Goal: Task Accomplishment & Management: Manage account settings

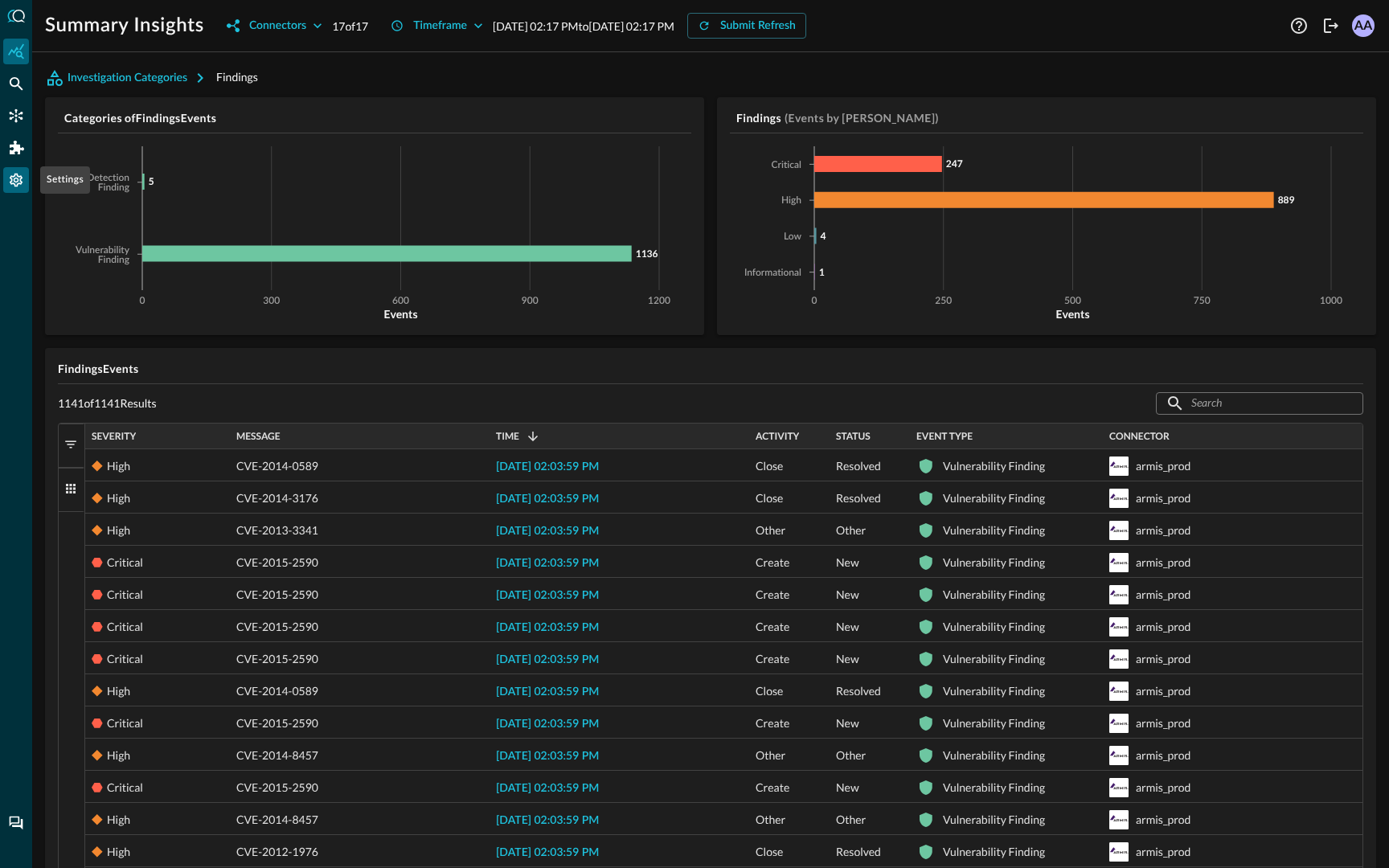
click at [15, 172] on icon "Settings" at bounding box center [16, 180] width 16 height 16
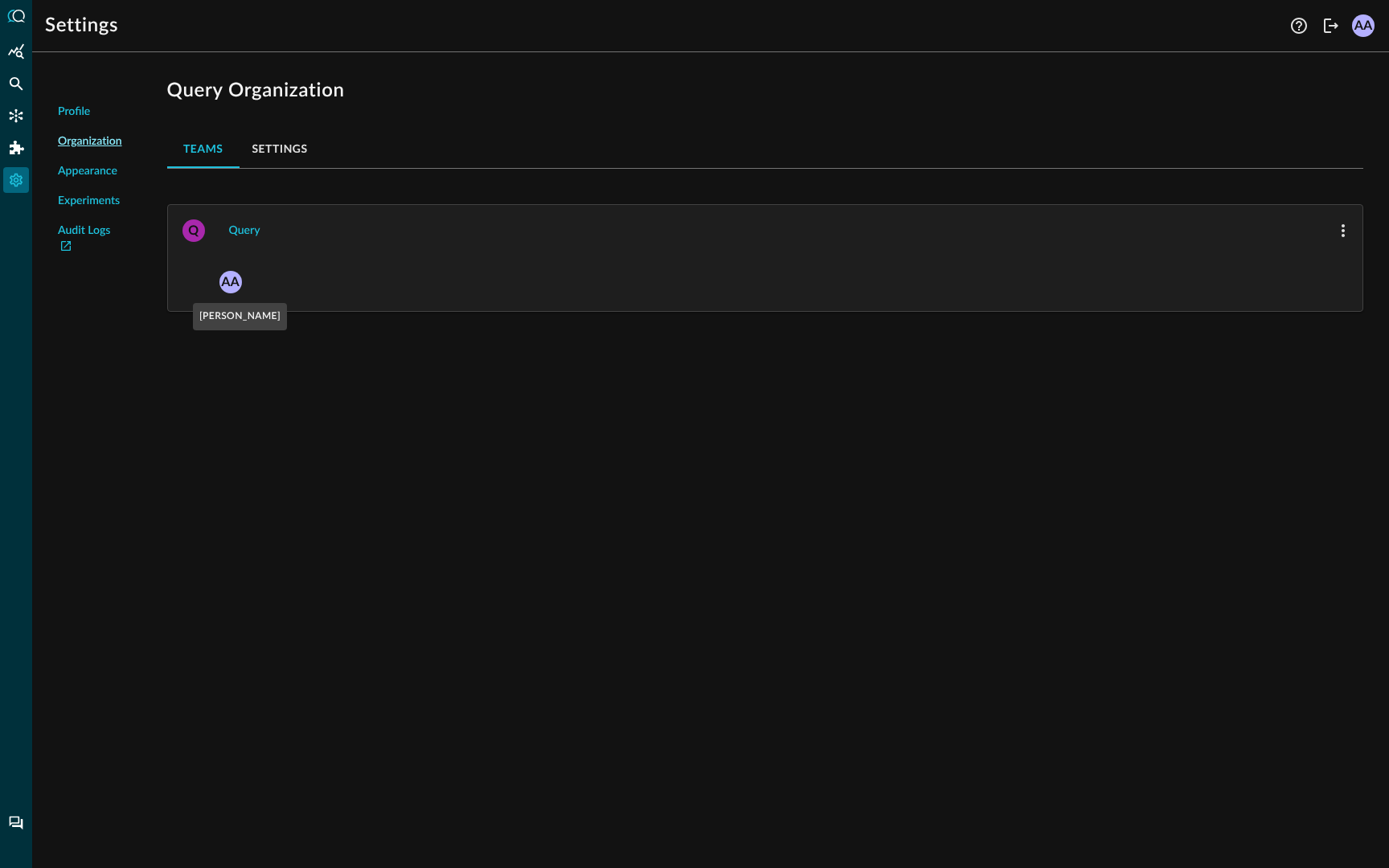
click at [231, 285] on div "AA" at bounding box center [230, 282] width 22 height 22
click at [242, 235] on div "Query" at bounding box center [245, 231] width 31 height 20
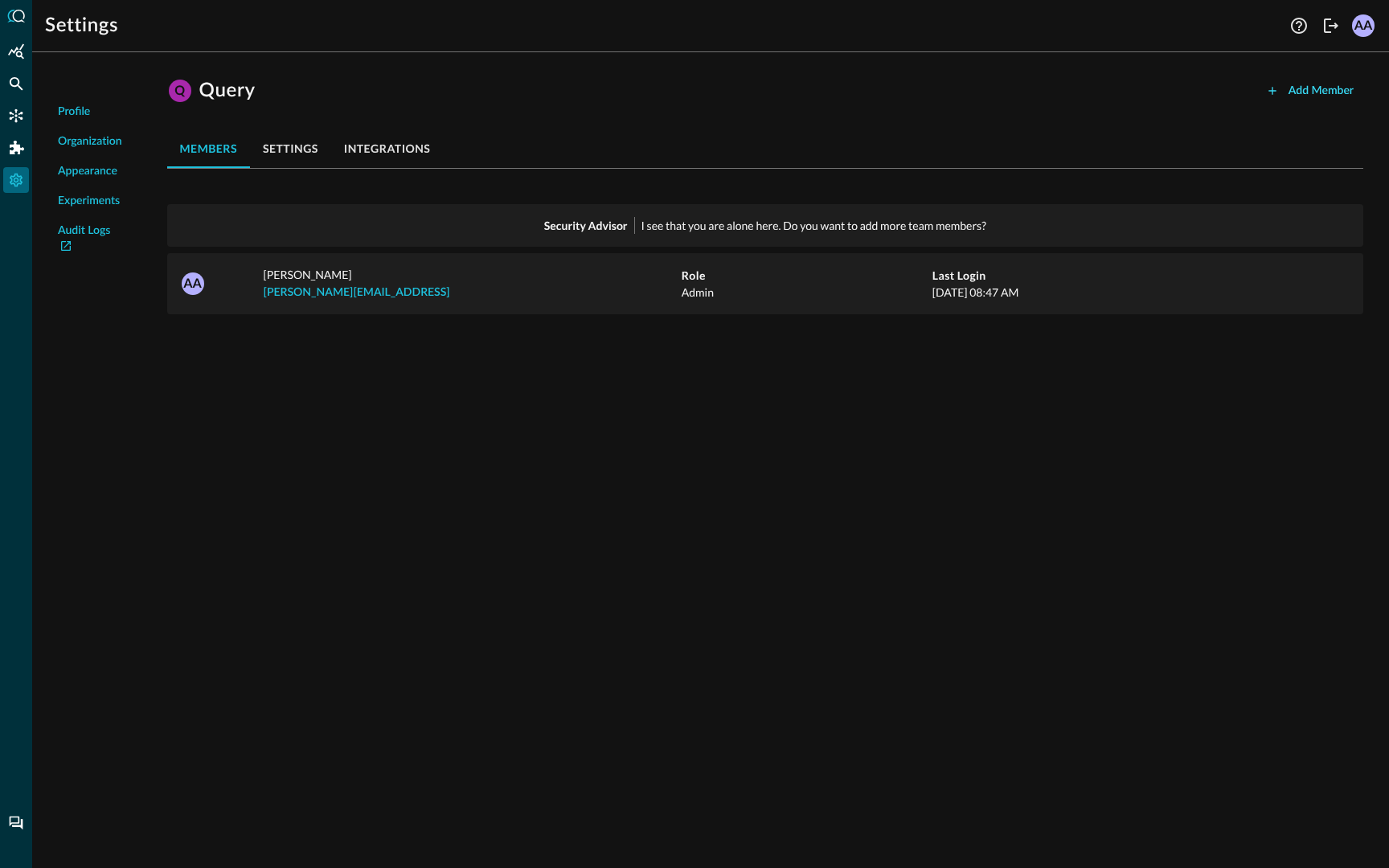
click at [1305, 93] on div "Add Member" at bounding box center [1320, 91] width 65 height 20
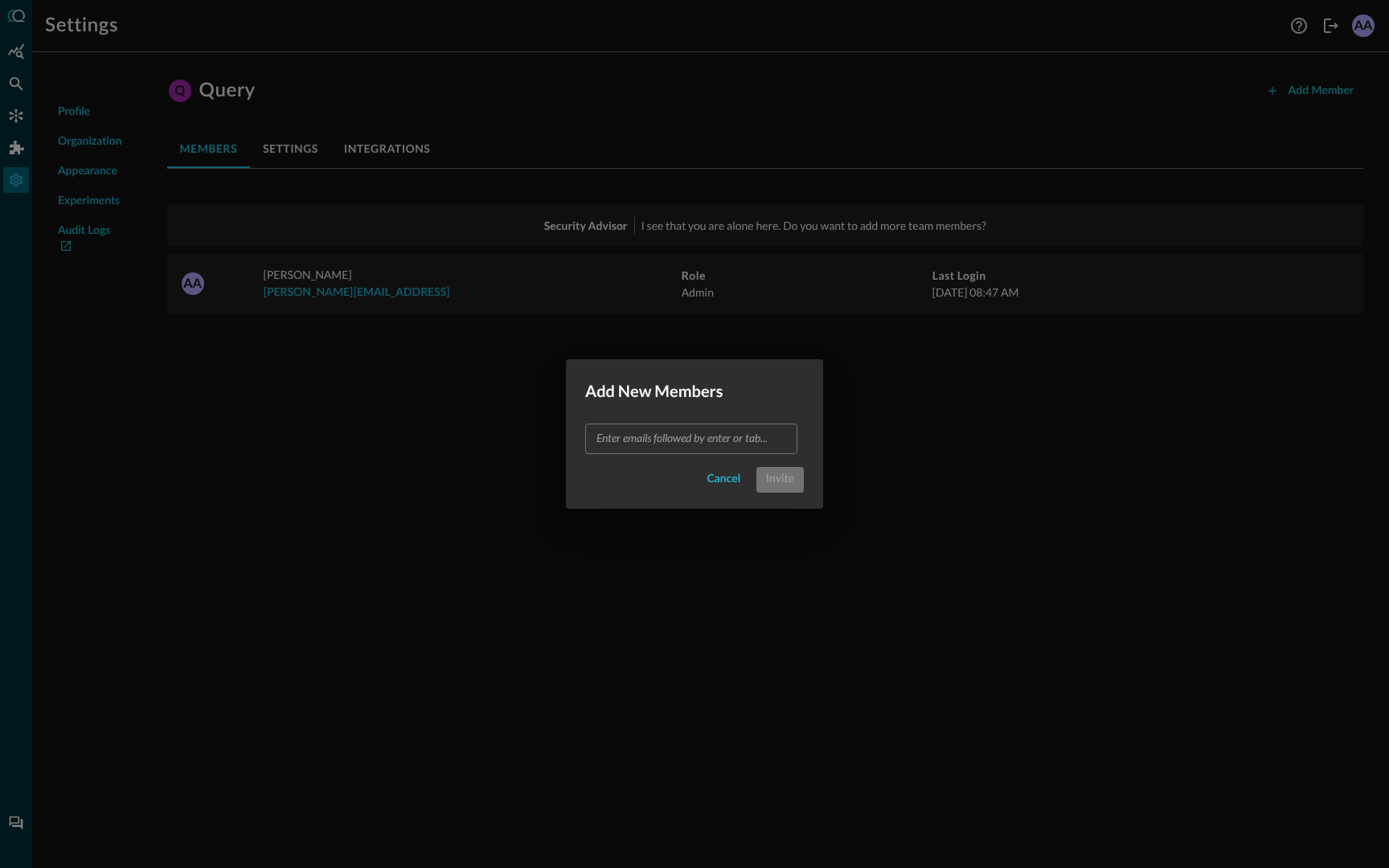
click at [629, 441] on input "text" at bounding box center [690, 438] width 200 height 20
type input "a.avnish08+prod01@gmail.com"
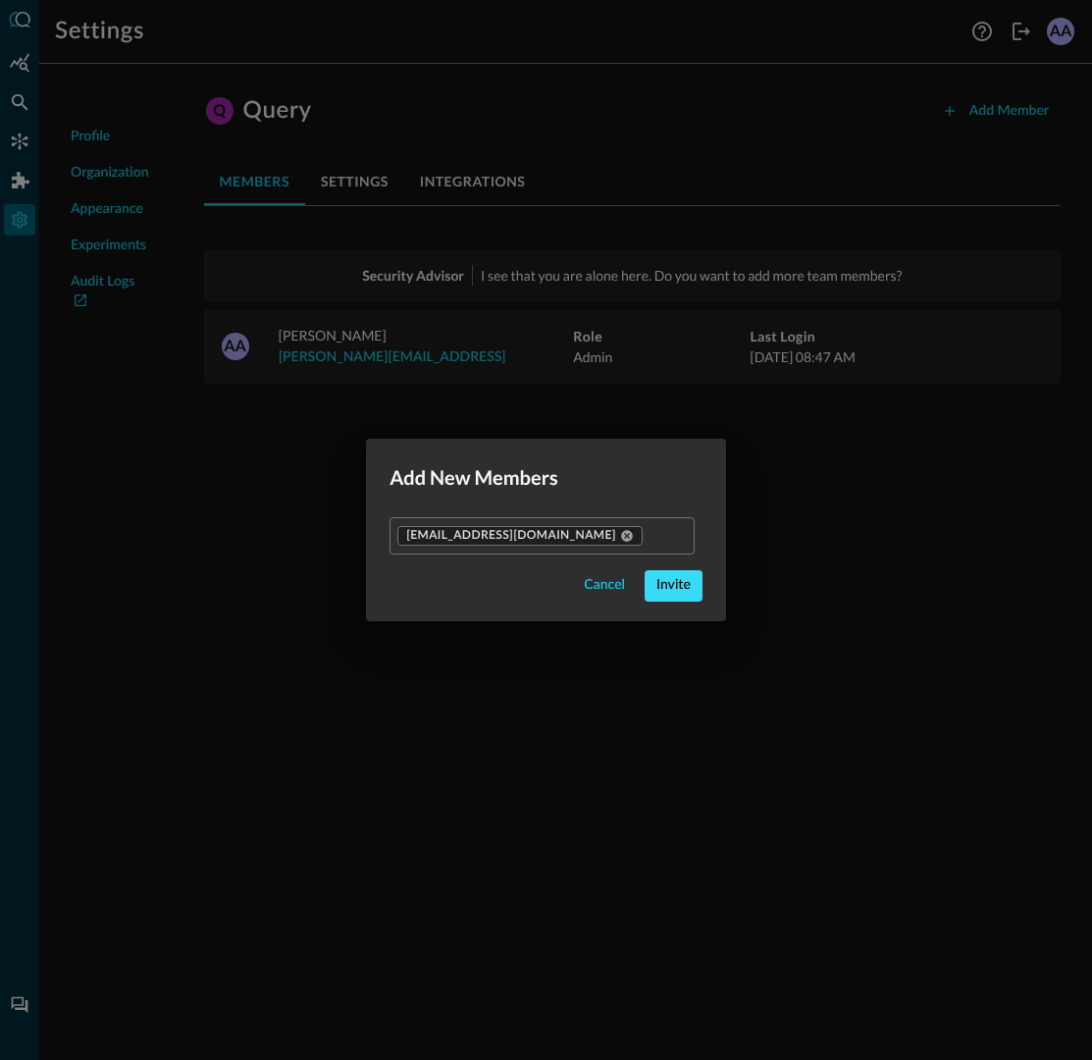
click at [645, 589] on button "Invite" at bounding box center [674, 585] width 58 height 31
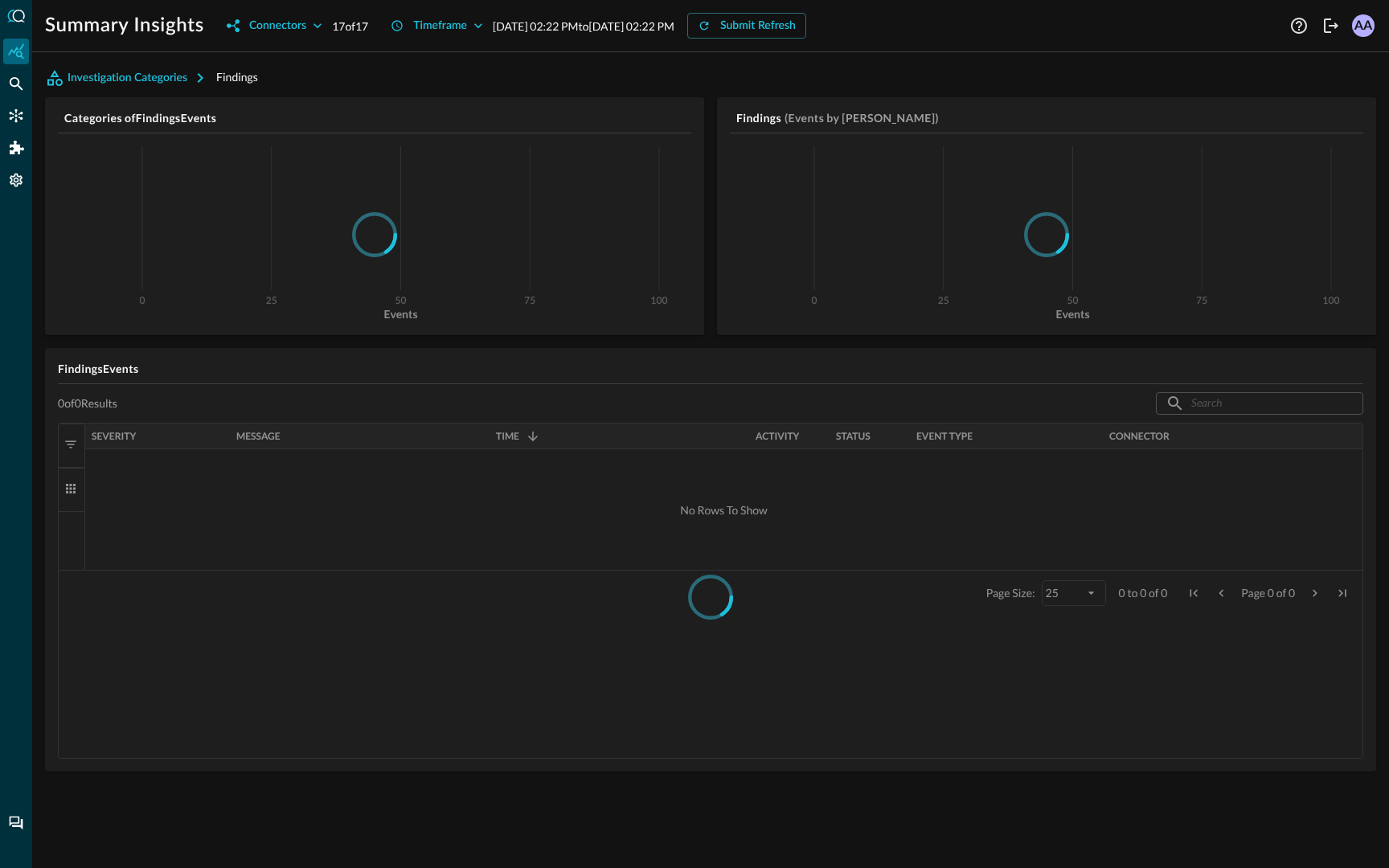
click at [1365, 20] on div "AA" at bounding box center [1363, 25] width 22 height 22
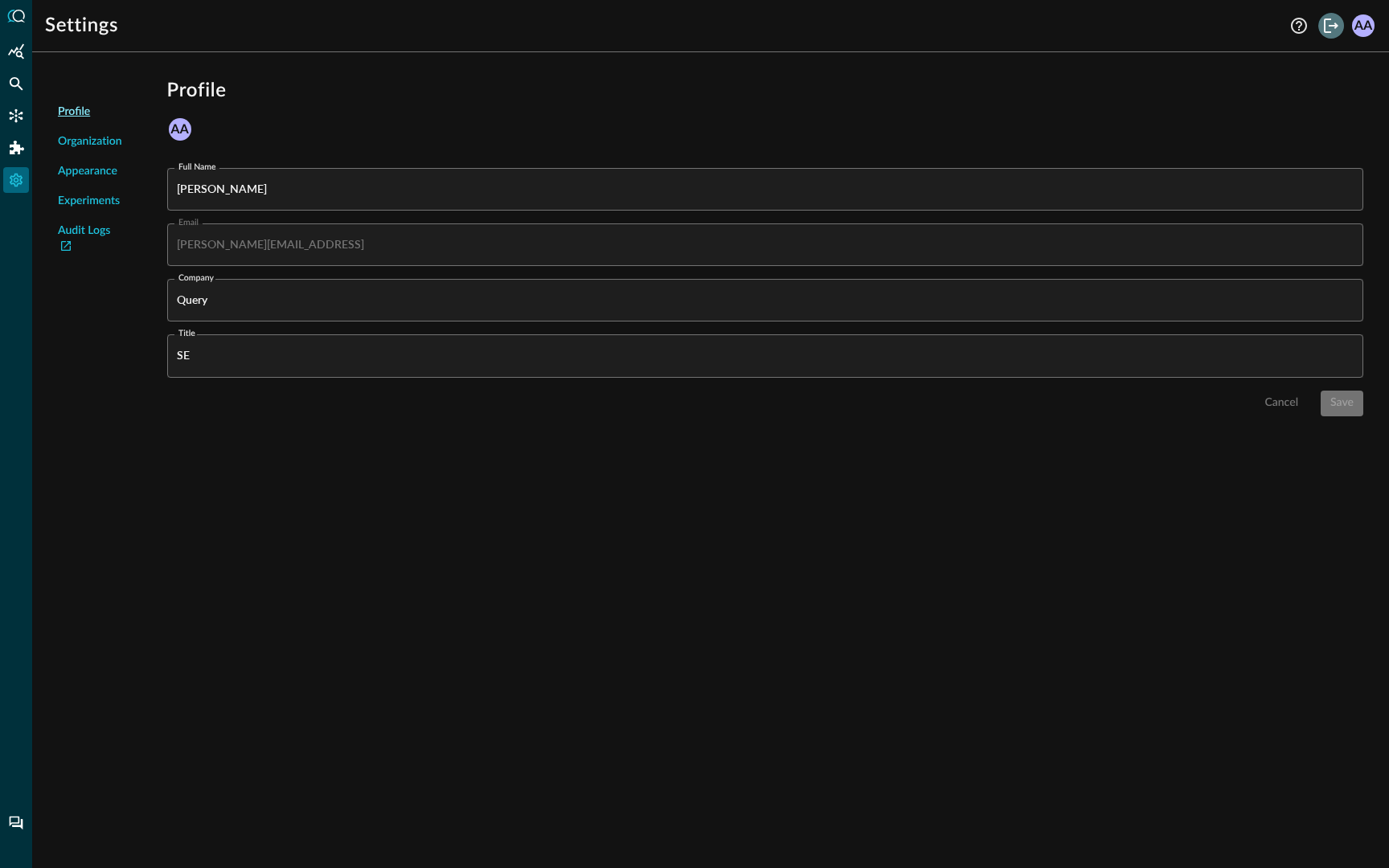
click at [1318, 22] on button "Logout" at bounding box center [1330, 25] width 25 height 25
